Goal: Check status: Check status

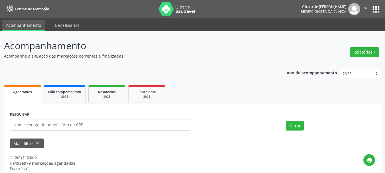
select select "9"
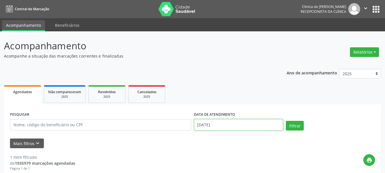
click at [212, 123] on input "[DATE]" at bounding box center [238, 124] width 89 height 11
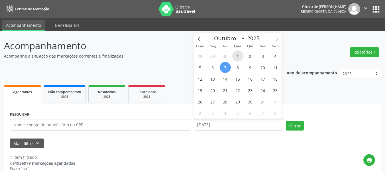
click at [237, 57] on span "1" at bounding box center [237, 55] width 11 height 11
type input "01/10/2025"
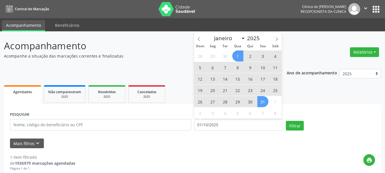
click at [263, 100] on span "31" at bounding box center [262, 101] width 11 height 11
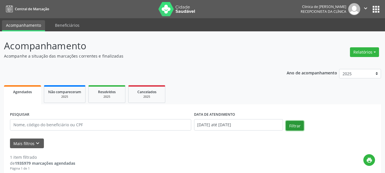
click at [295, 126] on button "Filtrar" at bounding box center [295, 126] width 18 height 10
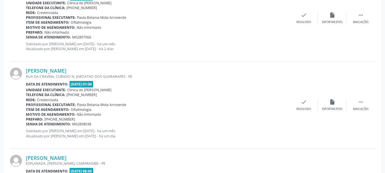
scroll to position [399, 0]
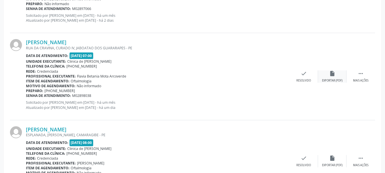
click at [328, 73] on div "insert_drive_file Exportar (PDF)" at bounding box center [332, 76] width 29 height 12
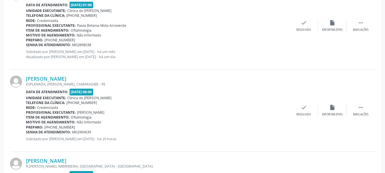
scroll to position [456, 0]
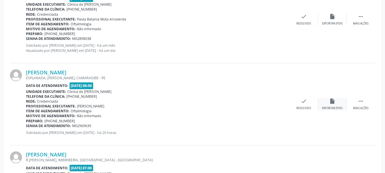
click at [332, 105] on div "insert_drive_file Exportar (PDF)" at bounding box center [332, 104] width 29 height 12
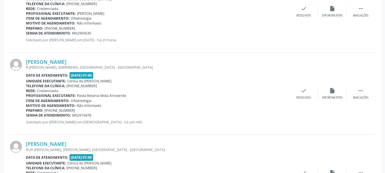
scroll to position [570, 0]
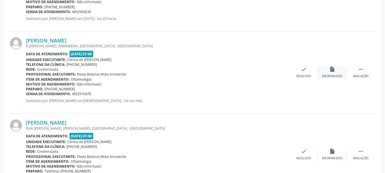
click at [332, 72] on icon "insert_drive_file" at bounding box center [332, 69] width 6 height 6
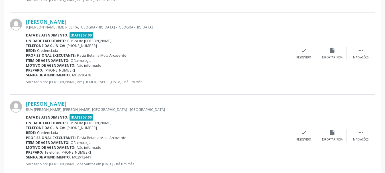
scroll to position [627, 0]
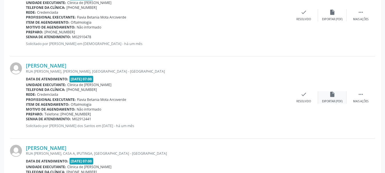
click at [334, 95] on icon "insert_drive_file" at bounding box center [332, 94] width 6 height 6
